Goal: Check status: Check status

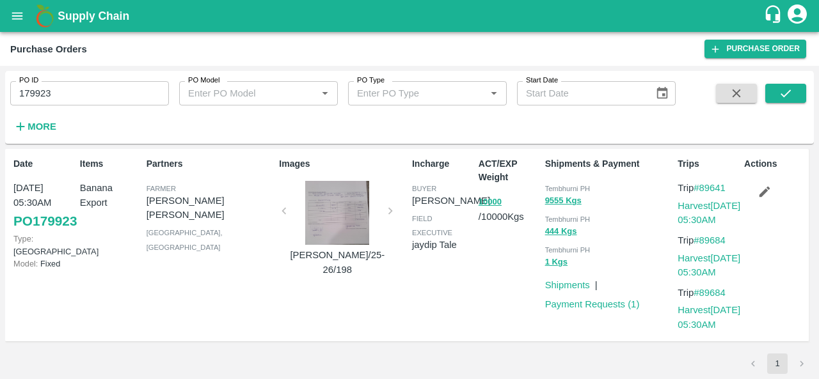
click at [380, 134] on div "PO ID 179923 PO ID PO Model PO Model   * PO Type PO Type   * Start Date Start D…" at bounding box center [337, 104] width 675 height 67
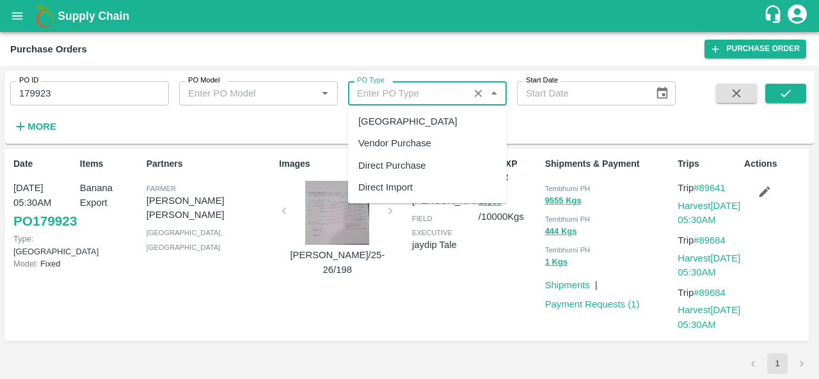
click at [451, 97] on input "PO Type" at bounding box center [408, 93] width 113 height 17
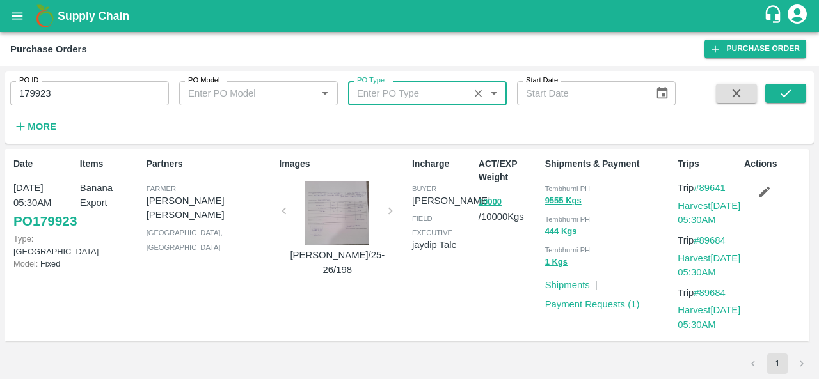
click at [451, 97] on input "PO Type" at bounding box center [408, 93] width 113 height 17
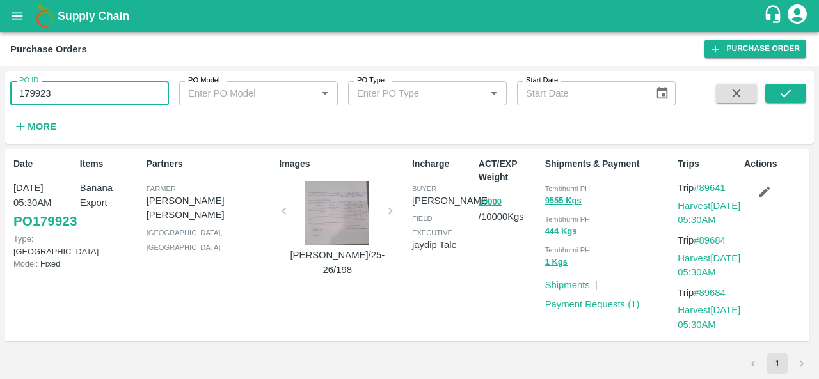
click at [54, 91] on input "179923" at bounding box center [89, 93] width 159 height 24
click at [491, 205] on button "10000" at bounding box center [489, 202] width 23 height 15
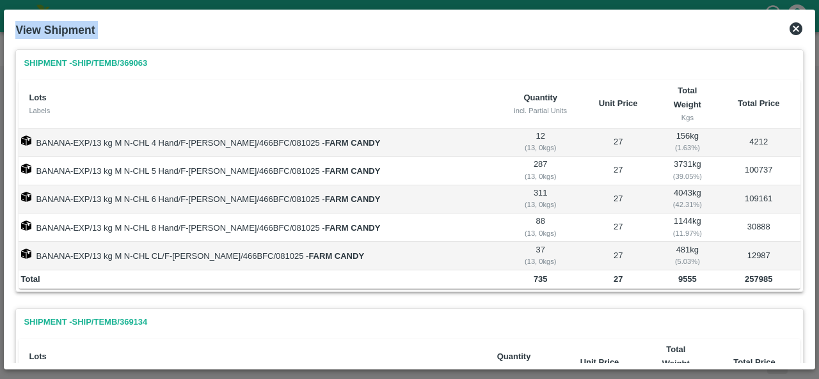
drag, startPoint x: 808, startPoint y: 104, endPoint x: 818, endPoint y: 236, distance: 132.7
click at [818, 236] on div "View Shipment Shipment - SHIP/TEMB/369063 Lots Labels Quantity incl. Partial Un…" at bounding box center [409, 189] width 819 height 379
click at [444, 221] on td "BANANA-EXP/13 kg M N-CHL 8 Hand/F-MH-Hanuma/466BFC/081025 - FARM CANDY" at bounding box center [260, 228] width 483 height 28
click at [798, 29] on icon at bounding box center [795, 28] width 13 height 13
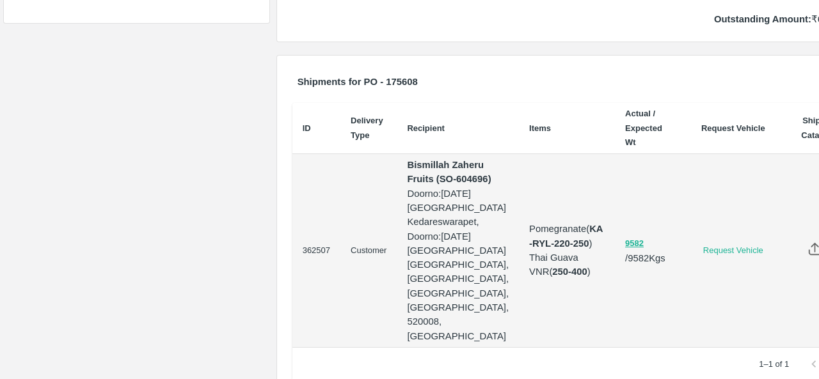
scroll to position [368, 0]
click at [677, 175] on td "Request Vehicle" at bounding box center [732, 250] width 115 height 194
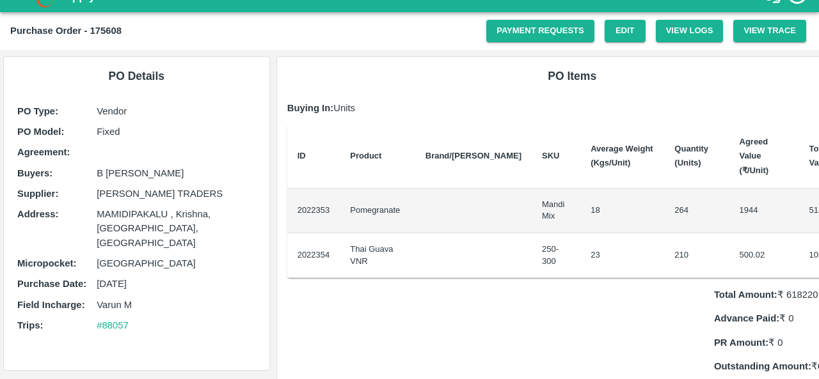
scroll to position [0, 0]
